Goal: Transaction & Acquisition: Purchase product/service

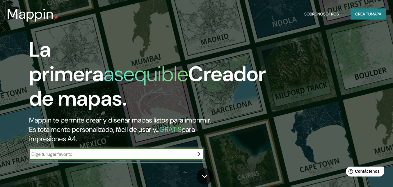
click at [139, 154] on input "text" at bounding box center [110, 154] width 163 height 7
type input "encarnacion [GEOGRAPHIC_DATA]"
click at [196, 156] on icon "button" at bounding box center [198, 153] width 7 height 7
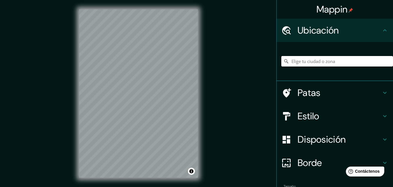
click at [337, 61] on input "Elige tu ciudad o zona" at bounding box center [338, 61] width 112 height 10
click at [335, 61] on input "Elige tu ciudad o zona" at bounding box center [338, 61] width 112 height 10
type input "e"
type input "Encarnación, [GEOGRAPHIC_DATA], [GEOGRAPHIC_DATA]"
